Goal: Transaction & Acquisition: Purchase product/service

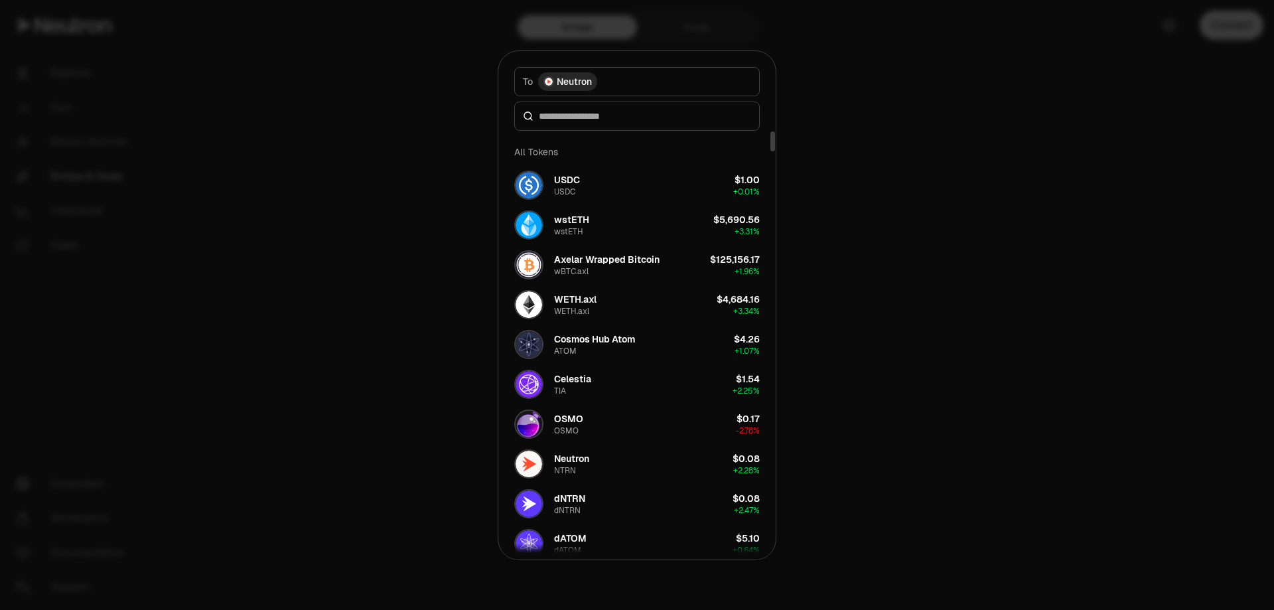
click at [839, 202] on div at bounding box center [637, 305] width 1274 height 610
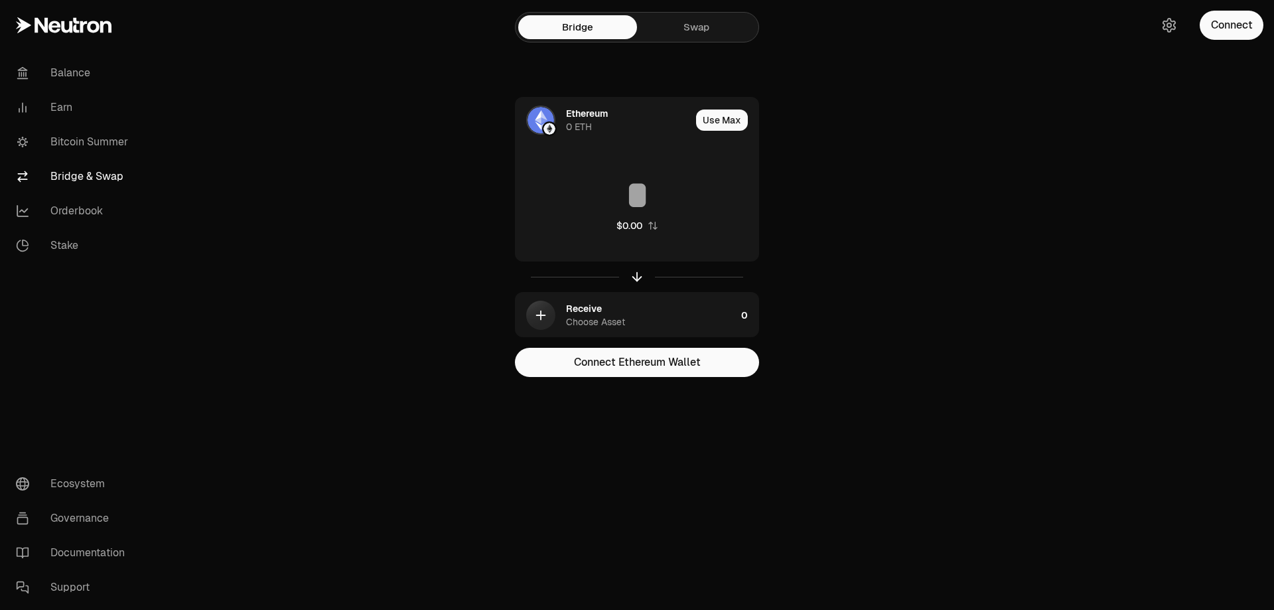
click at [681, 28] on link "Swap" at bounding box center [696, 27] width 119 height 24
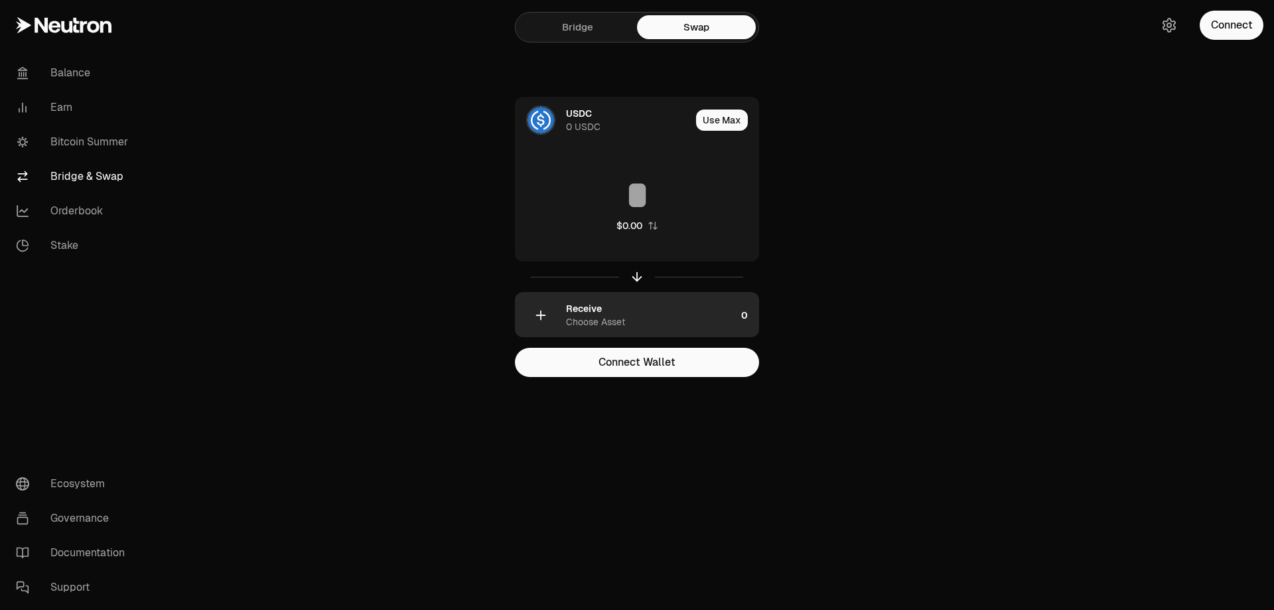
click at [623, 310] on div "Receive Choose Asset" at bounding box center [651, 315] width 170 height 27
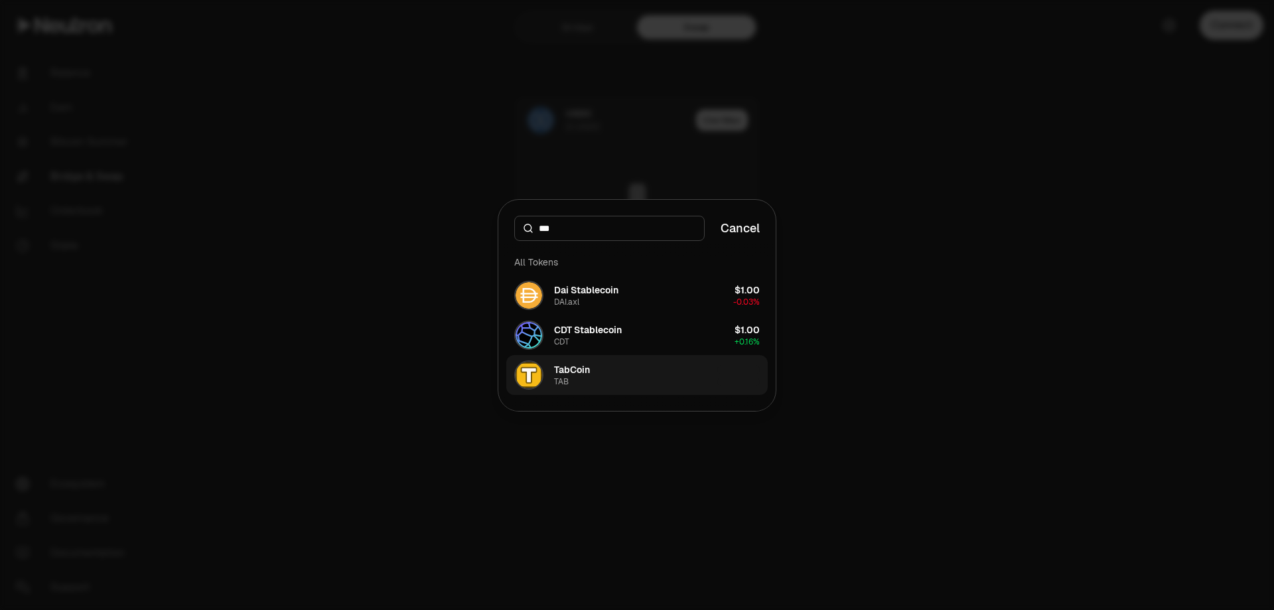
type input "***"
click at [640, 374] on button "TabCoin TAB" at bounding box center [637, 375] width 262 height 40
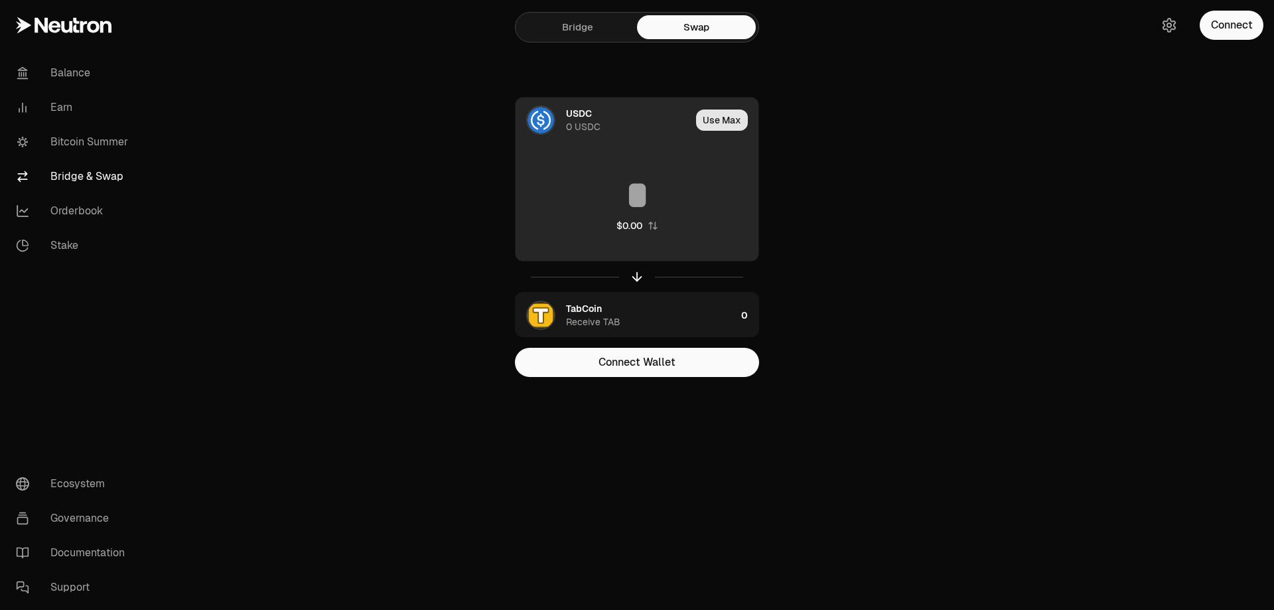
click at [719, 114] on button "Use Max" at bounding box center [722, 120] width 52 height 21
click at [642, 197] on input "*" at bounding box center [637, 195] width 243 height 40
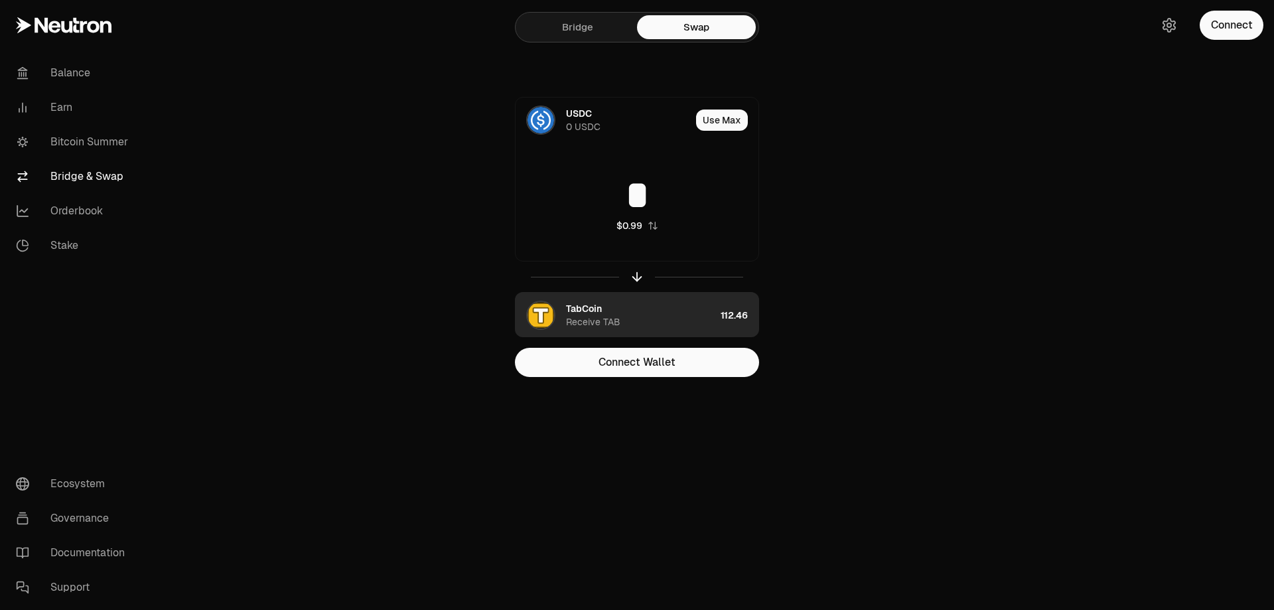
type input "*"
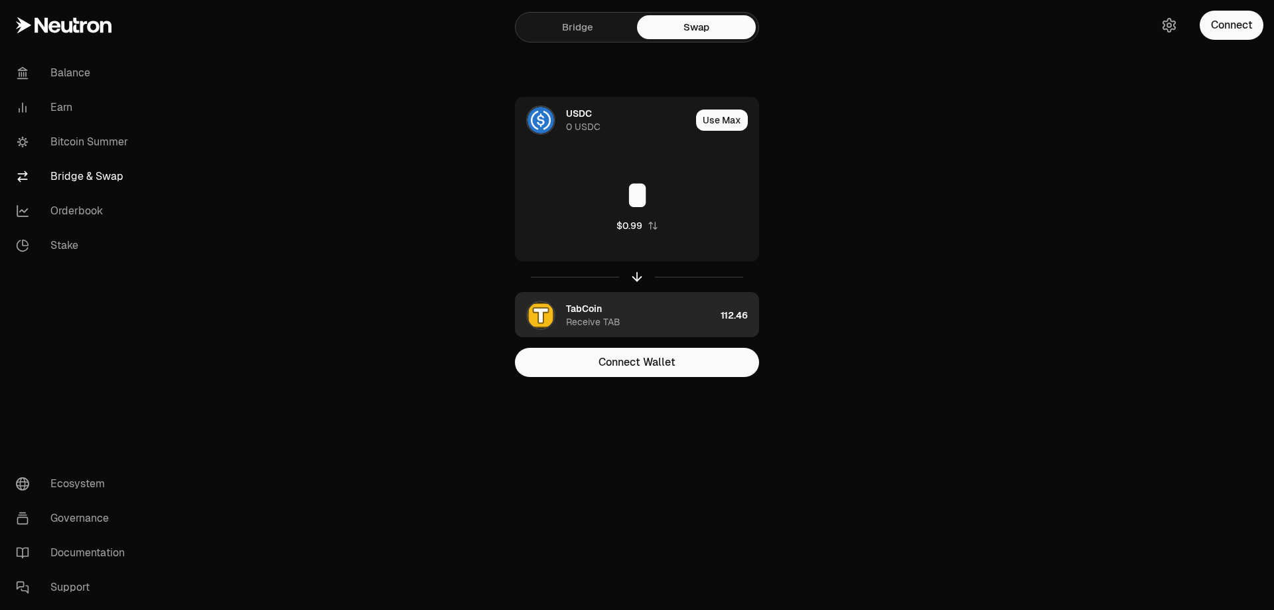
click at [721, 315] on div "112.46" at bounding box center [740, 315] width 38 height 45
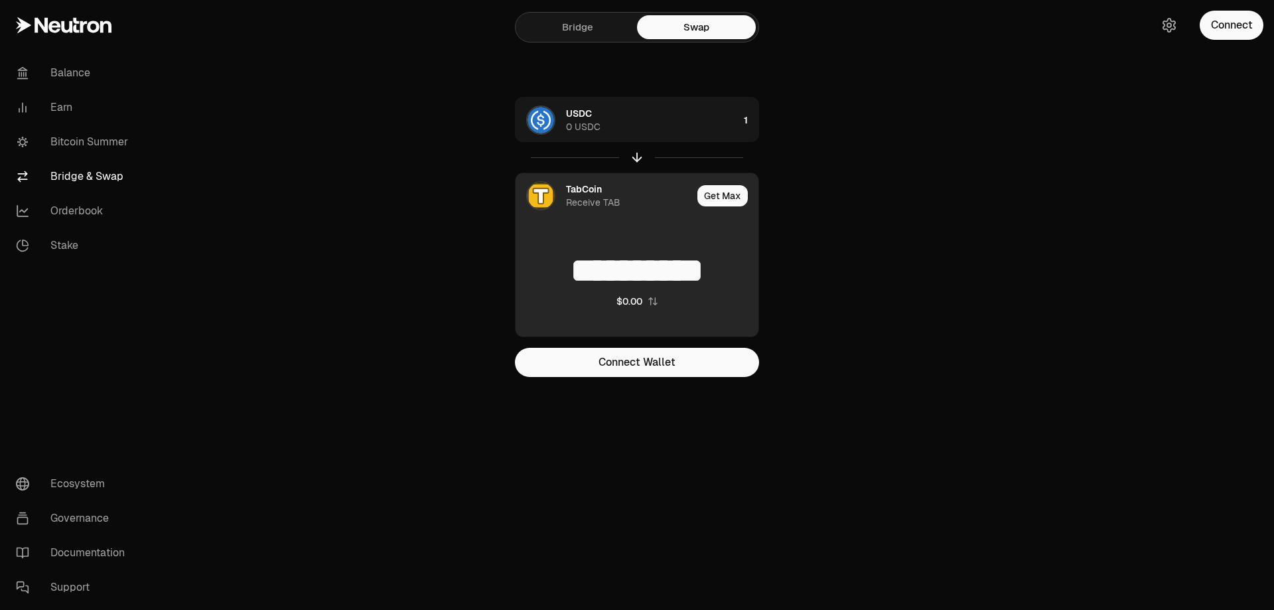
click at [633, 301] on div "$0.00" at bounding box center [630, 301] width 26 height 13
click at [619, 271] on input at bounding box center [637, 271] width 243 height 40
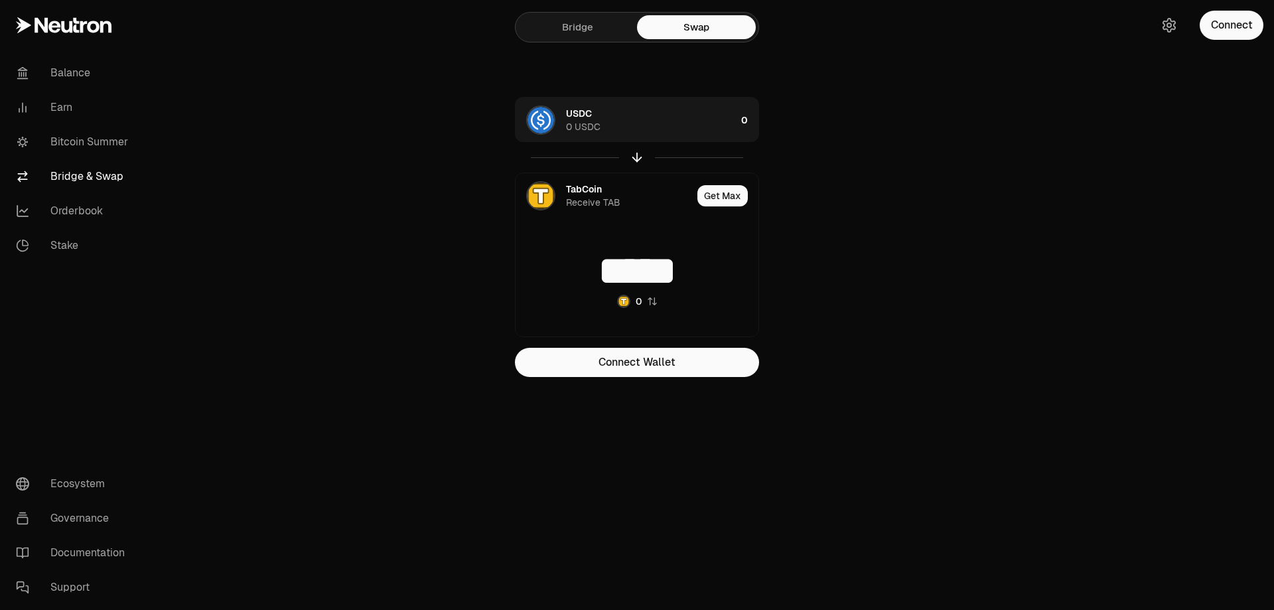
type input "*****"
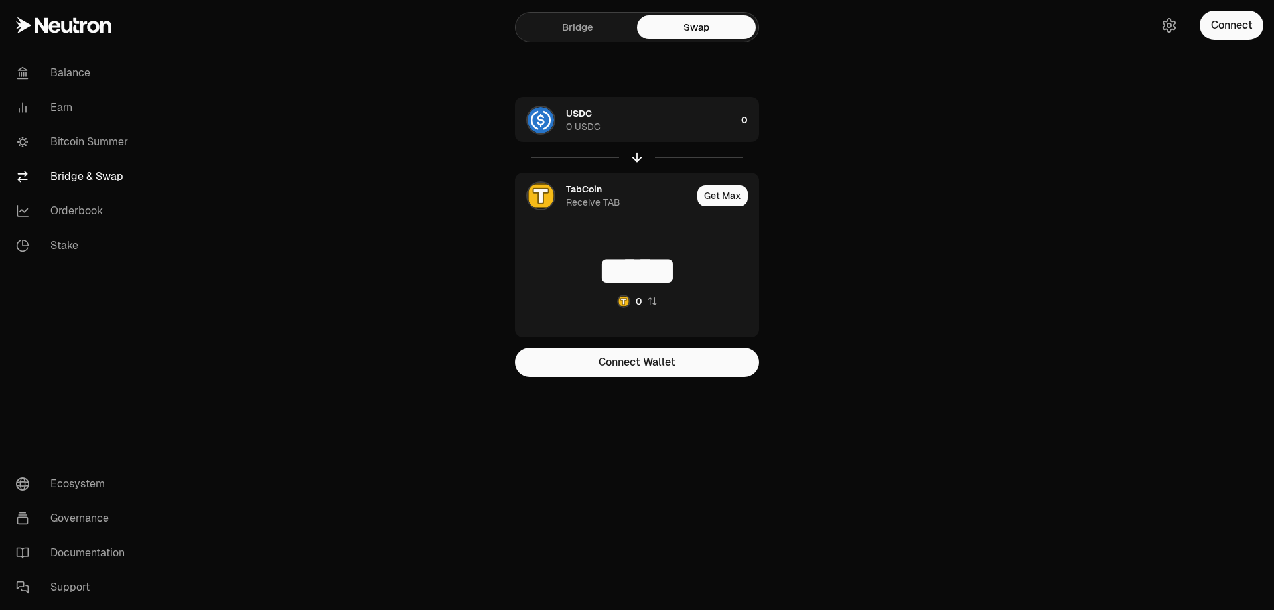
click at [820, 226] on div "USDC 0 USDC 0 TabCoin Receive TAB Get Max ***** 0 Connect Wallet" at bounding box center [637, 237] width 446 height 280
click at [639, 159] on icon "button" at bounding box center [637, 157] width 15 height 15
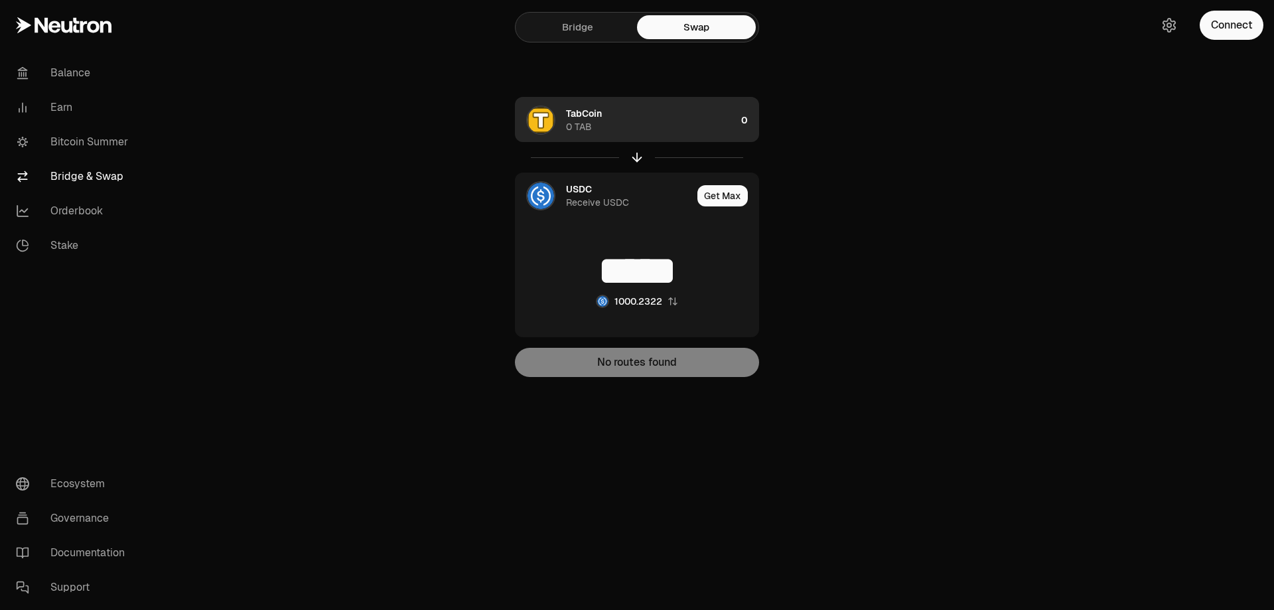
click at [718, 117] on div "TabCoin 0 TAB" at bounding box center [651, 120] width 170 height 27
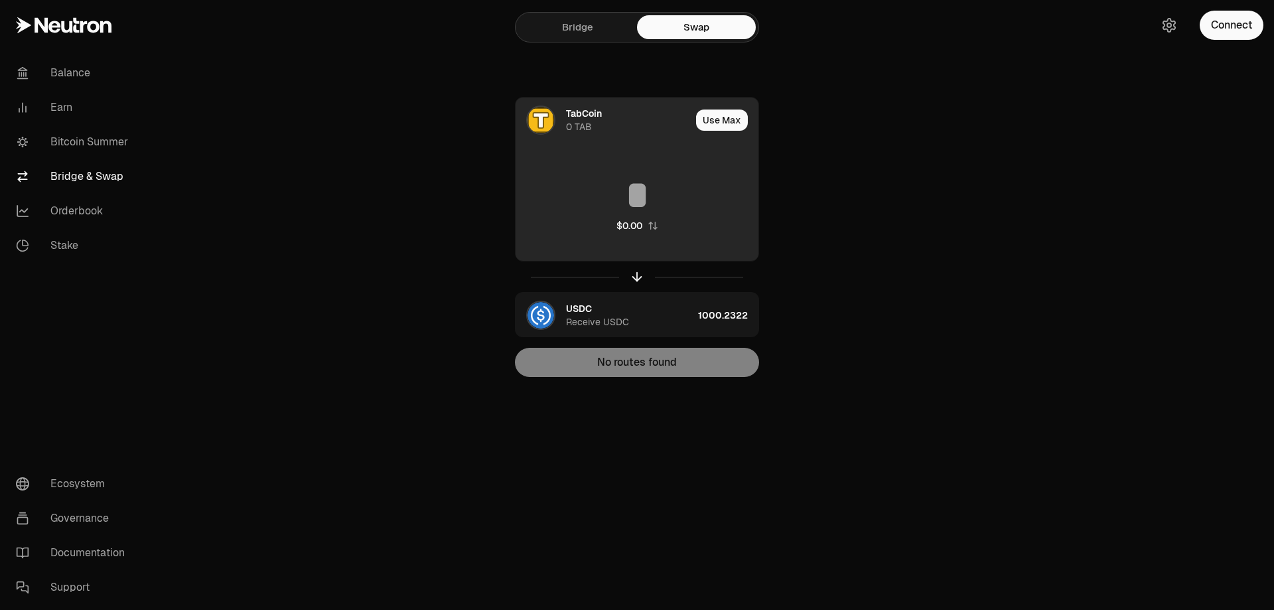
click at [639, 192] on input at bounding box center [637, 195] width 243 height 40
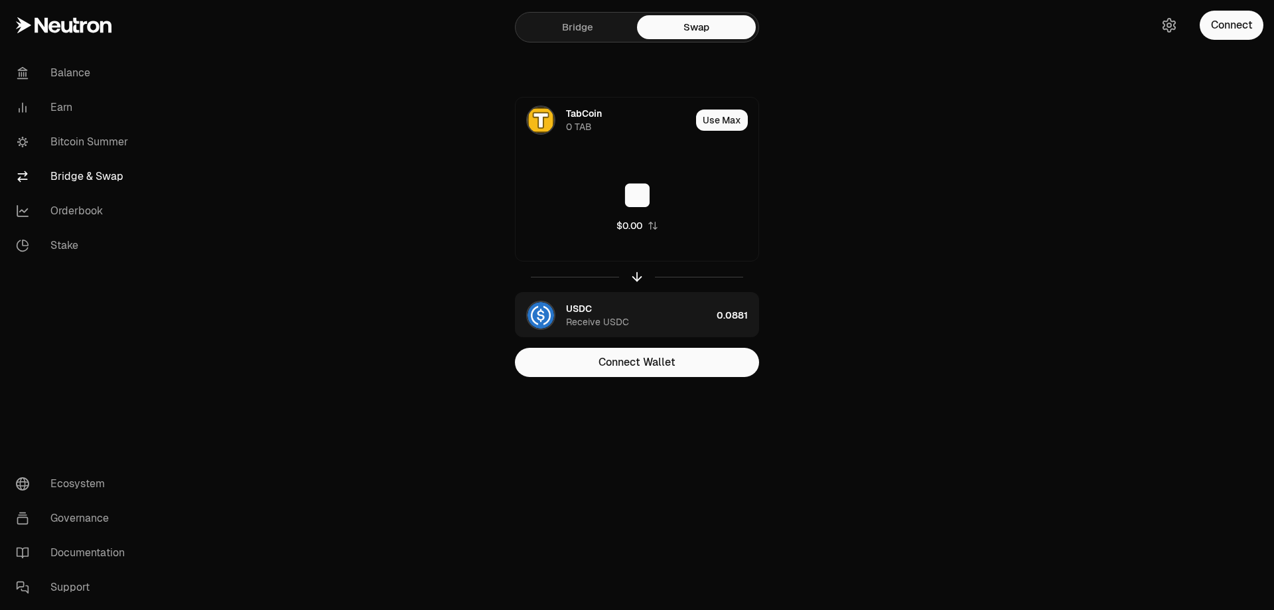
type input "*"
type input "**"
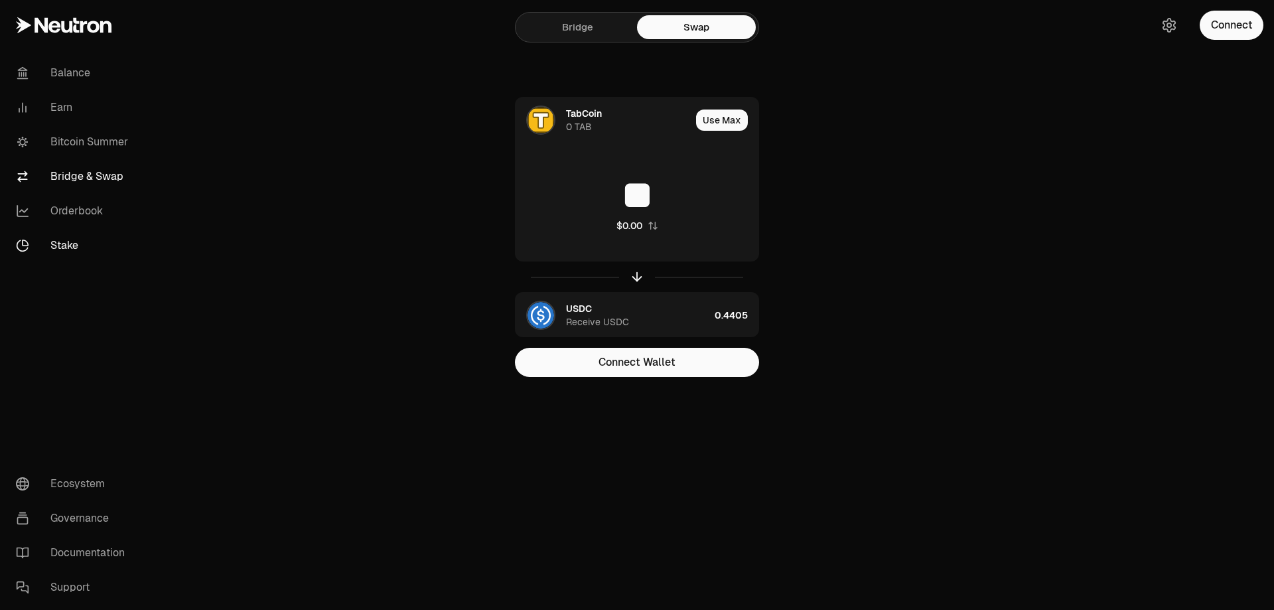
click at [91, 242] on link "Stake" at bounding box center [74, 245] width 138 height 35
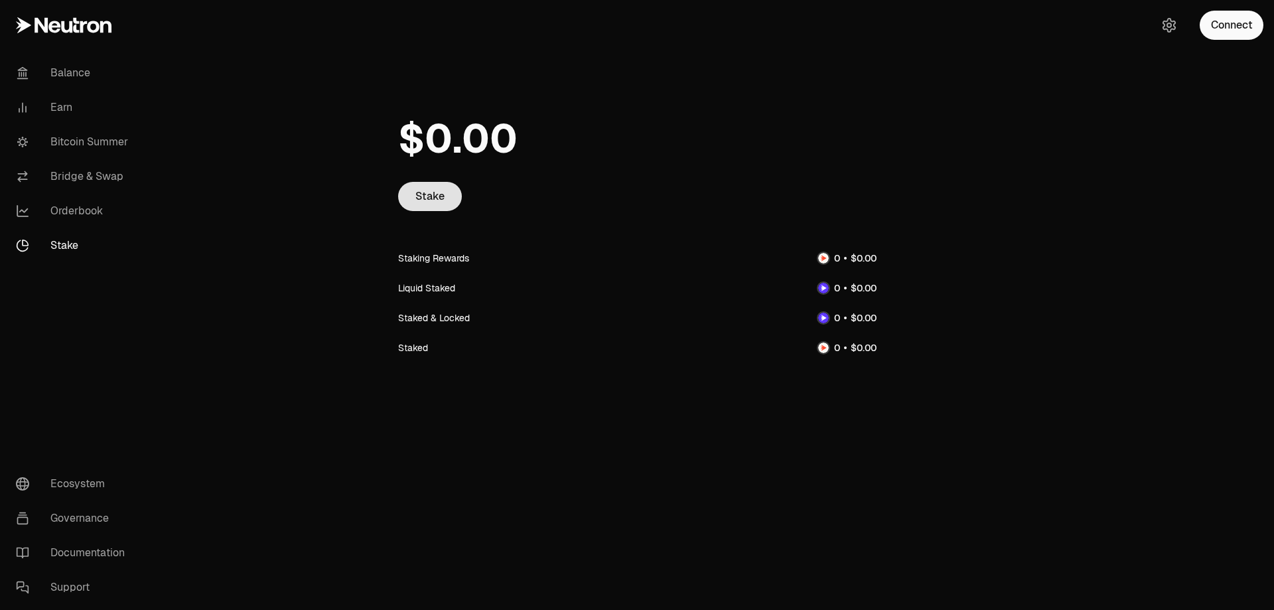
click at [425, 200] on link "Stake" at bounding box center [430, 196] width 64 height 29
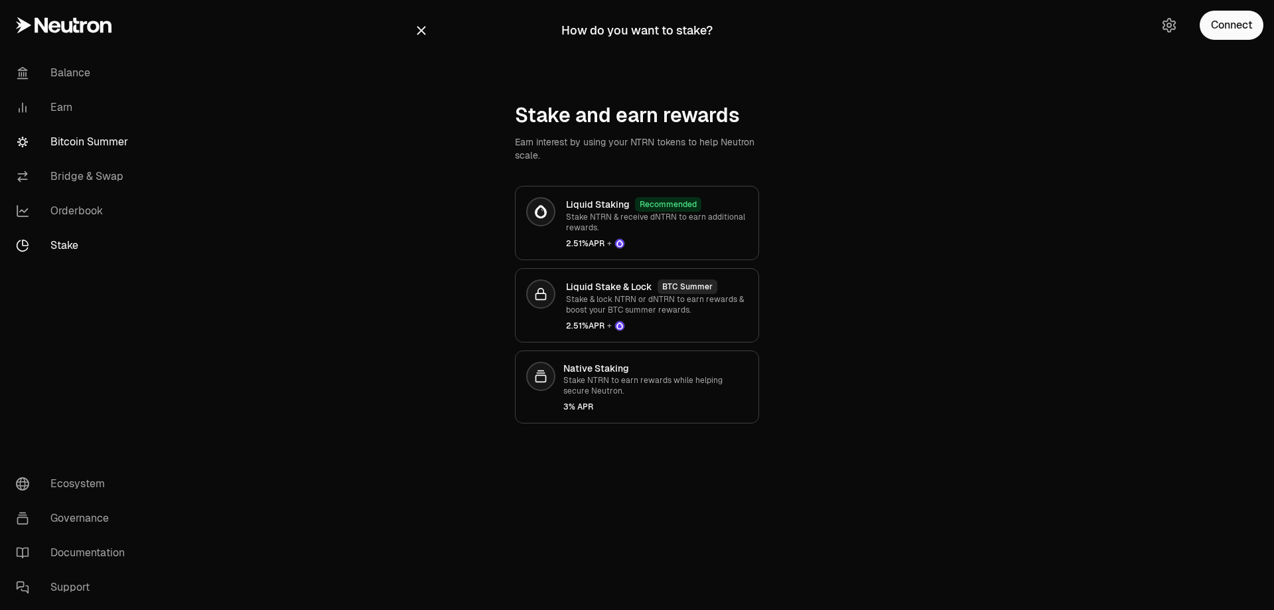
click at [101, 147] on link "Bitcoin Summer" at bounding box center [74, 142] width 138 height 35
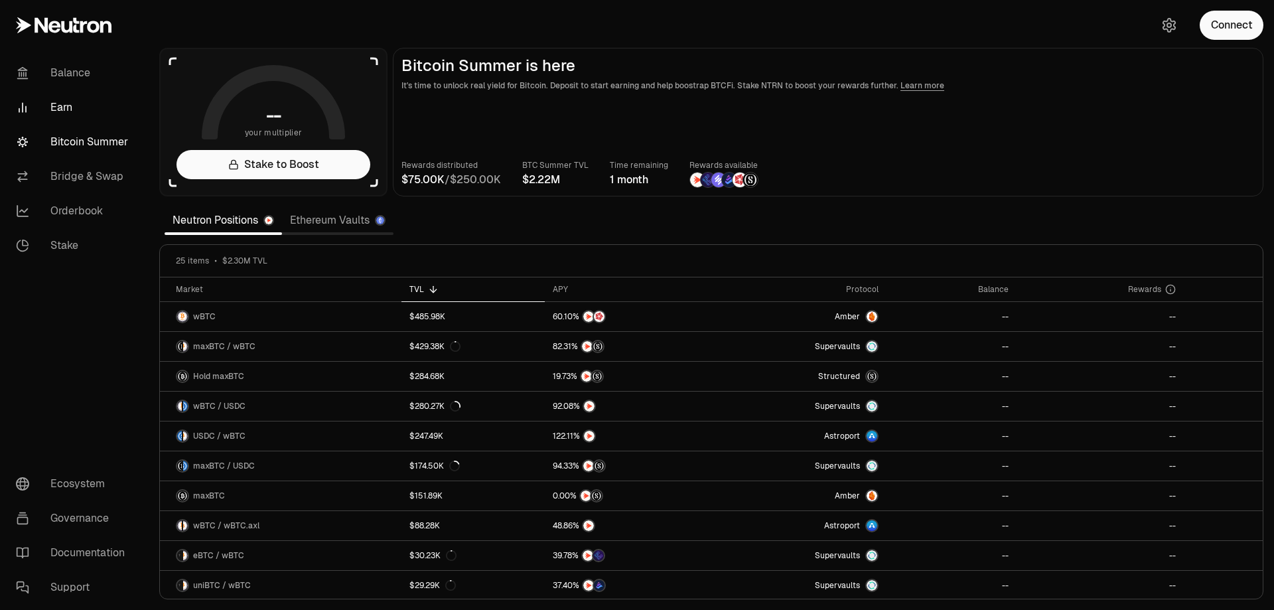
click at [70, 105] on link "Earn" at bounding box center [74, 107] width 138 height 35
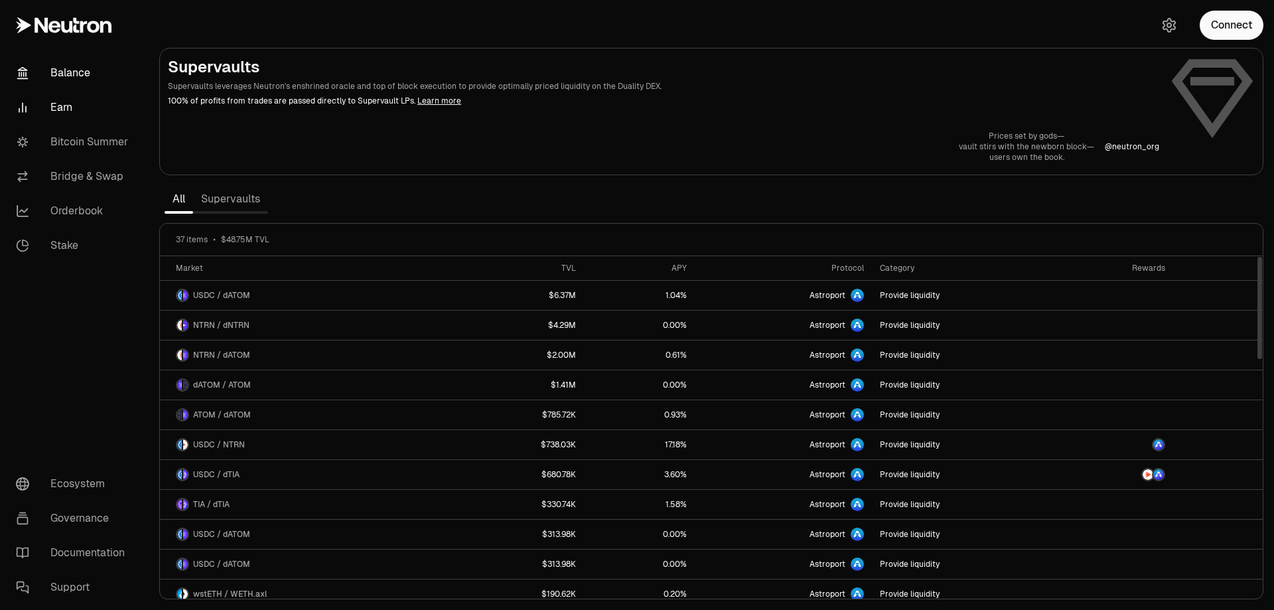
click at [72, 68] on link "Balance" at bounding box center [74, 73] width 138 height 35
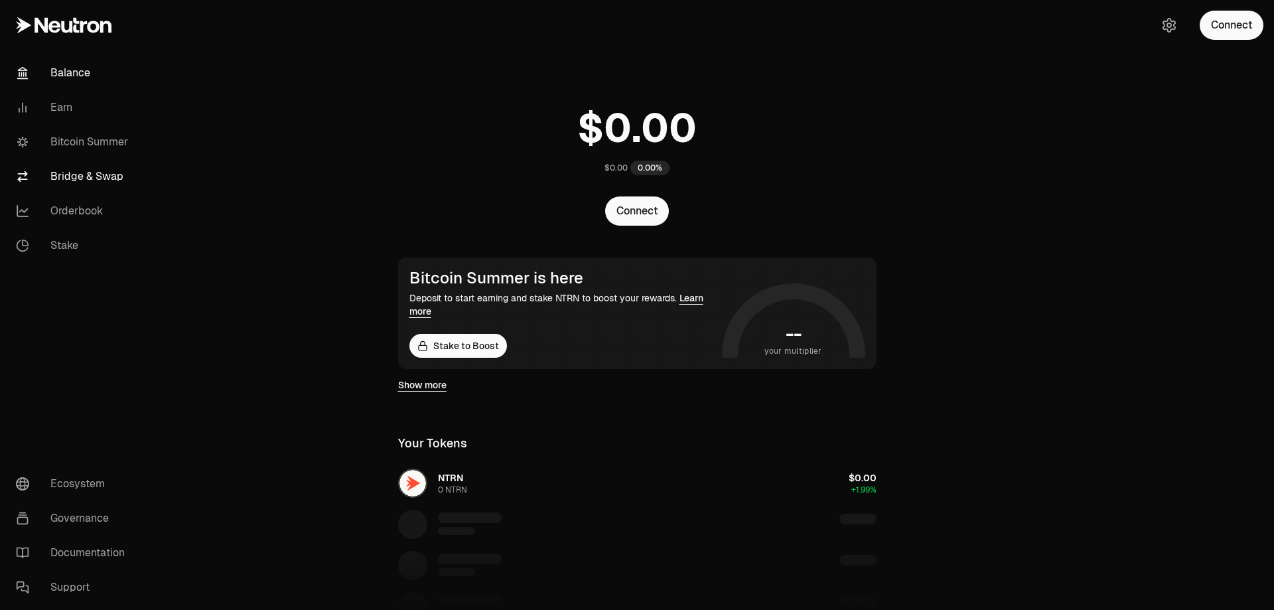
click at [82, 178] on link "Bridge & Swap" at bounding box center [74, 176] width 138 height 35
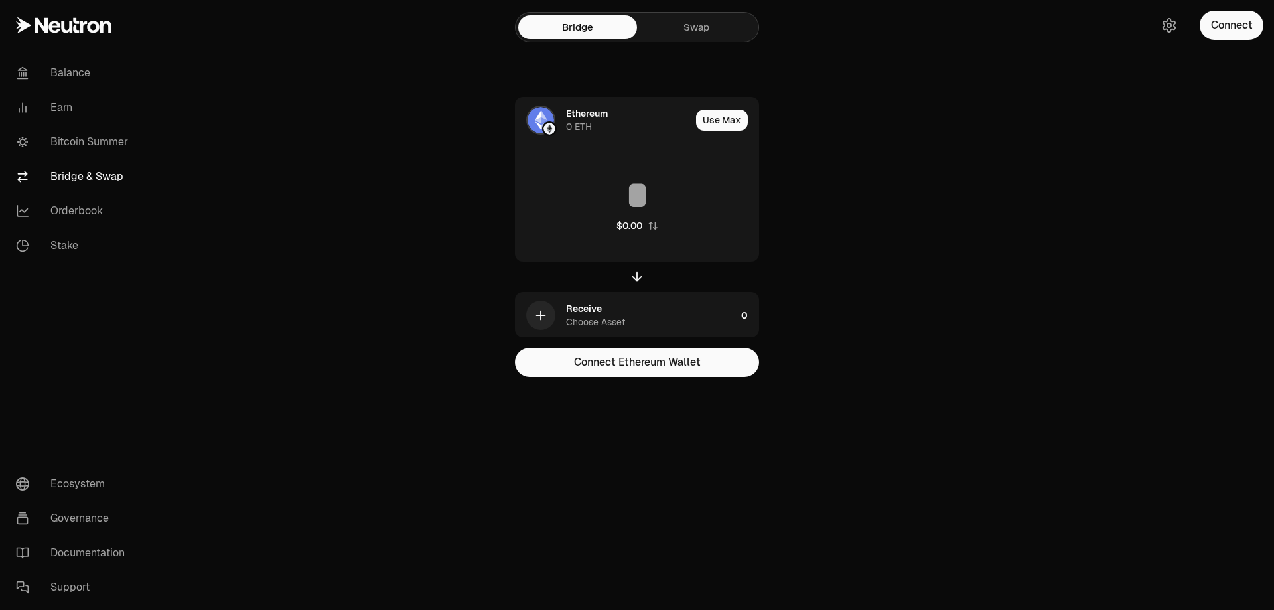
click at [706, 29] on link "Swap" at bounding box center [696, 27] width 119 height 24
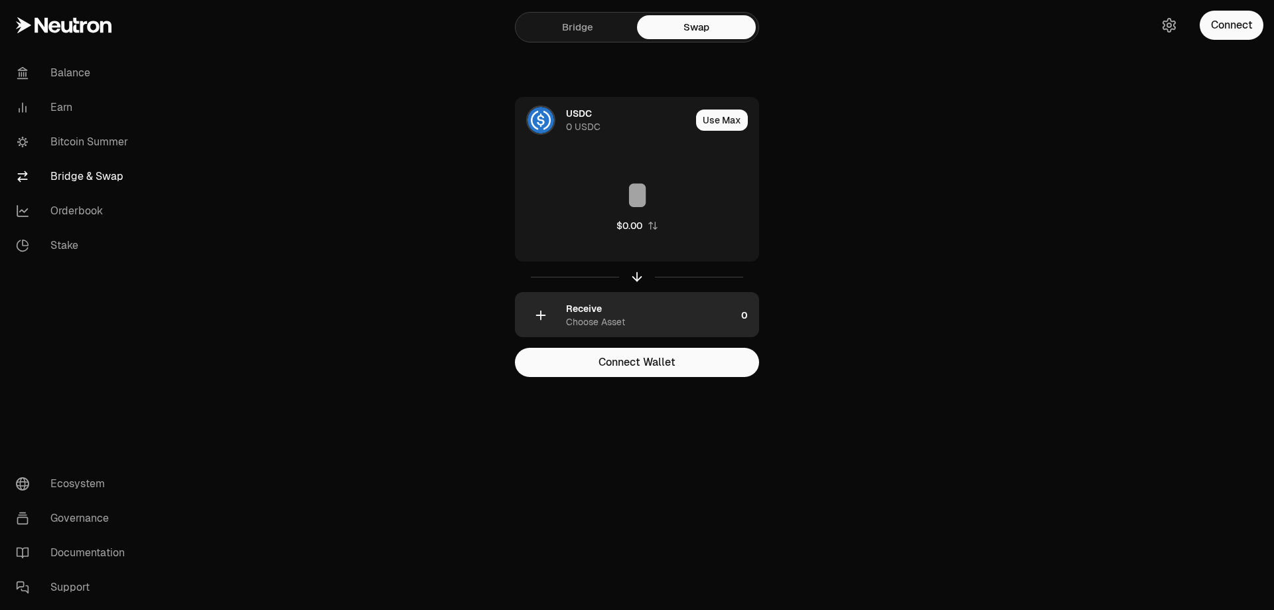
click at [682, 305] on div "Receive Choose Asset" at bounding box center [651, 315] width 170 height 27
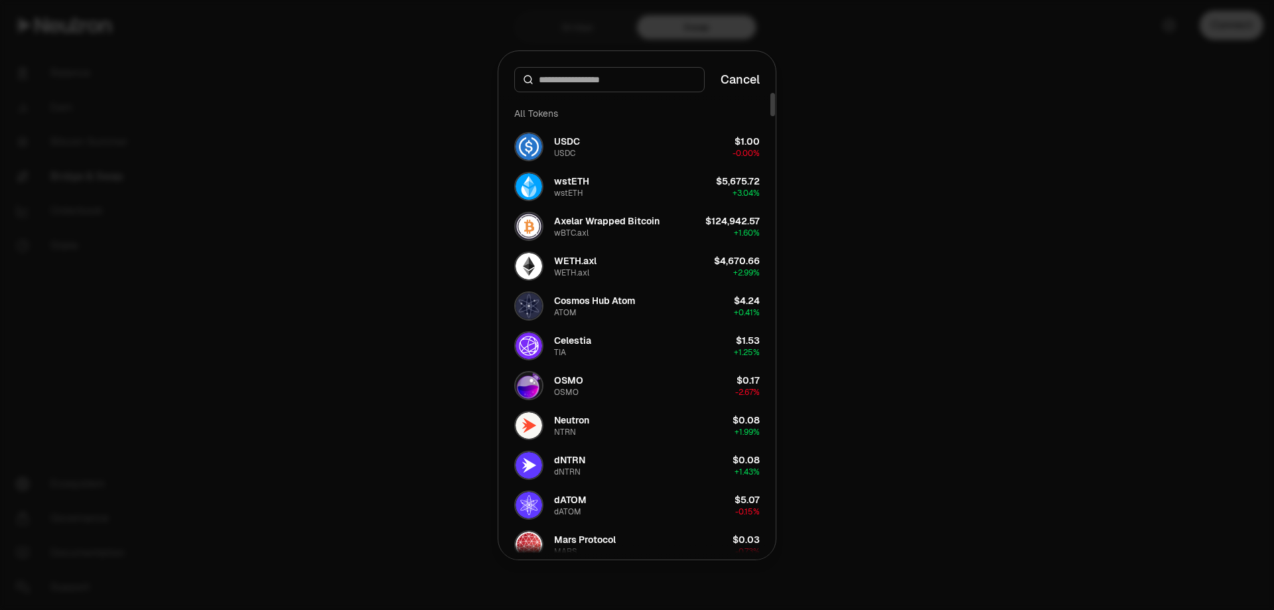
click at [581, 79] on input at bounding box center [617, 79] width 157 height 13
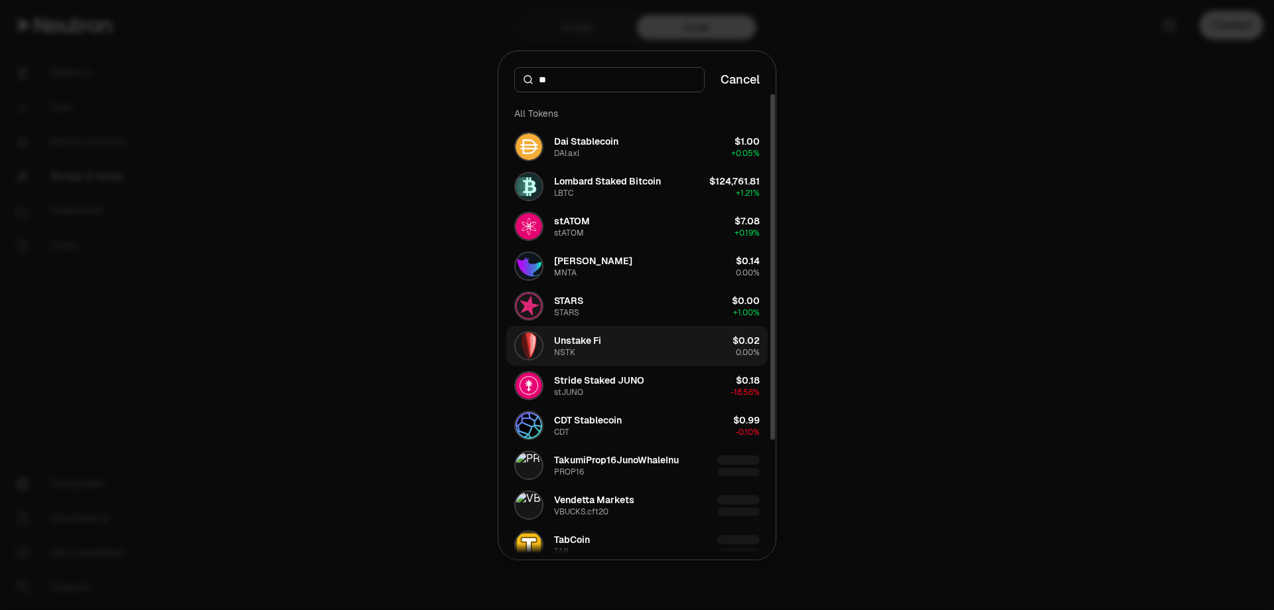
scroll to position [141, 0]
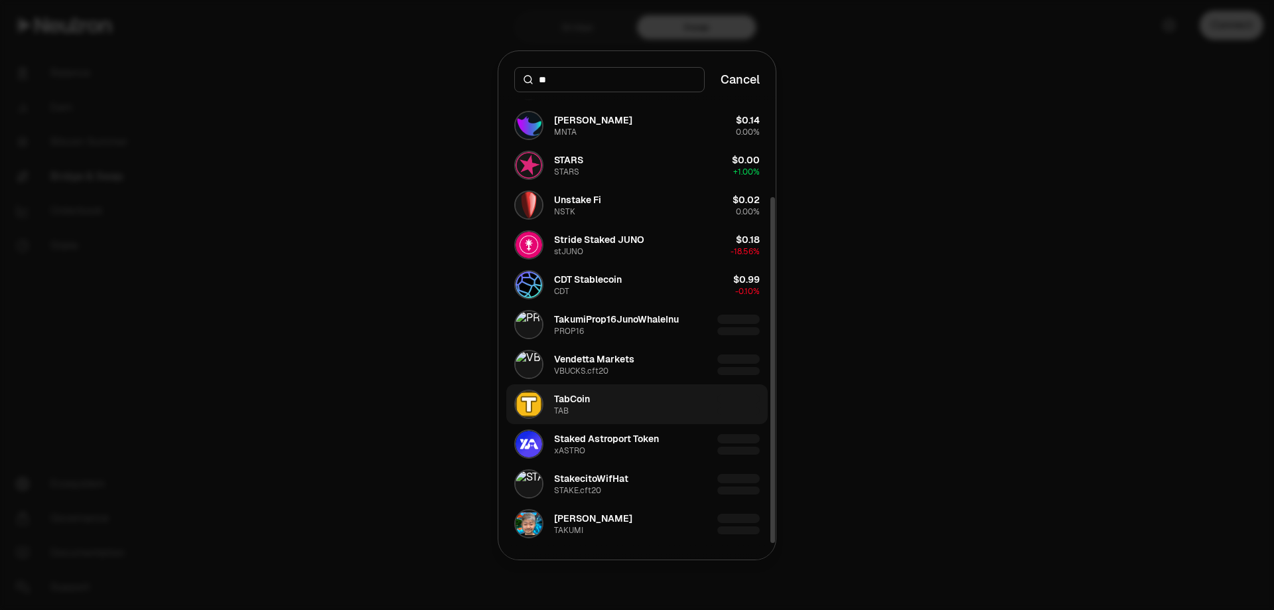
type input "**"
click at [637, 404] on button "TabCoin TAB" at bounding box center [637, 404] width 262 height 40
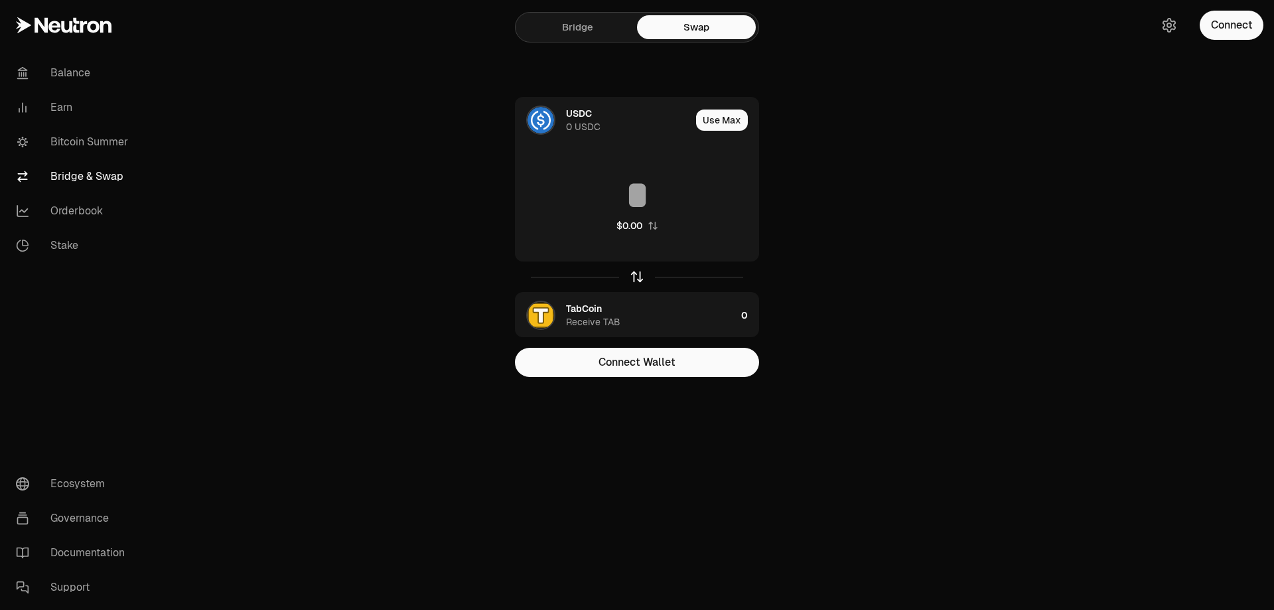
click at [640, 275] on icon "button" at bounding box center [637, 275] width 9 height 4
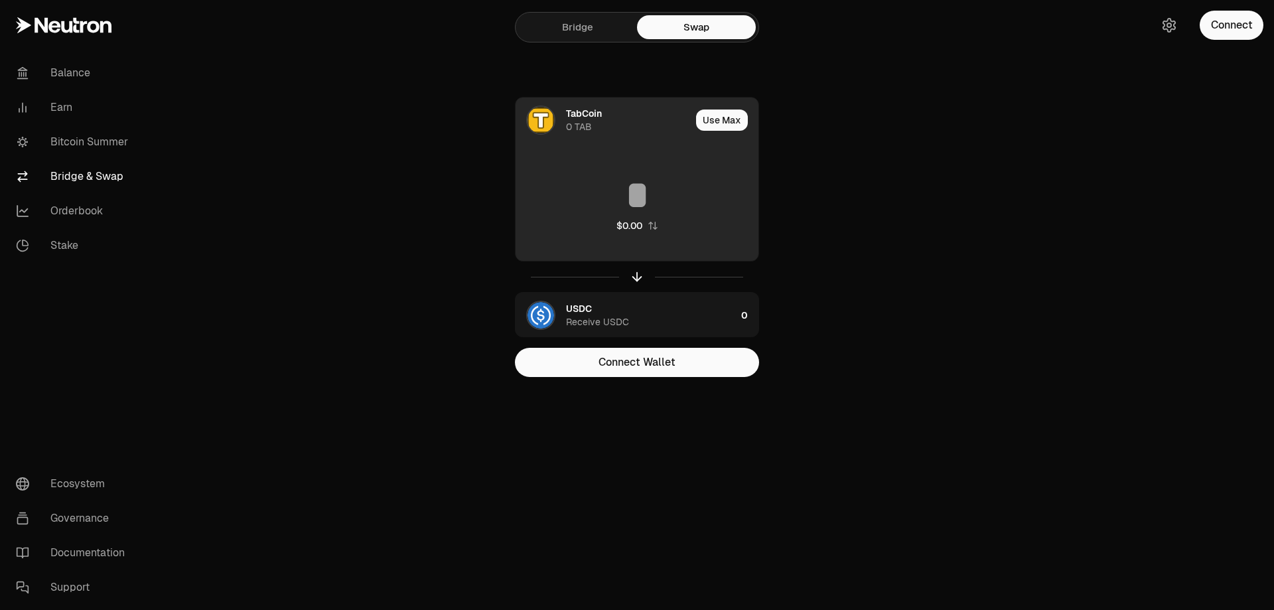
click at [626, 195] on input at bounding box center [637, 195] width 243 height 40
type input "**"
